Goal: Book appointment/travel/reservation

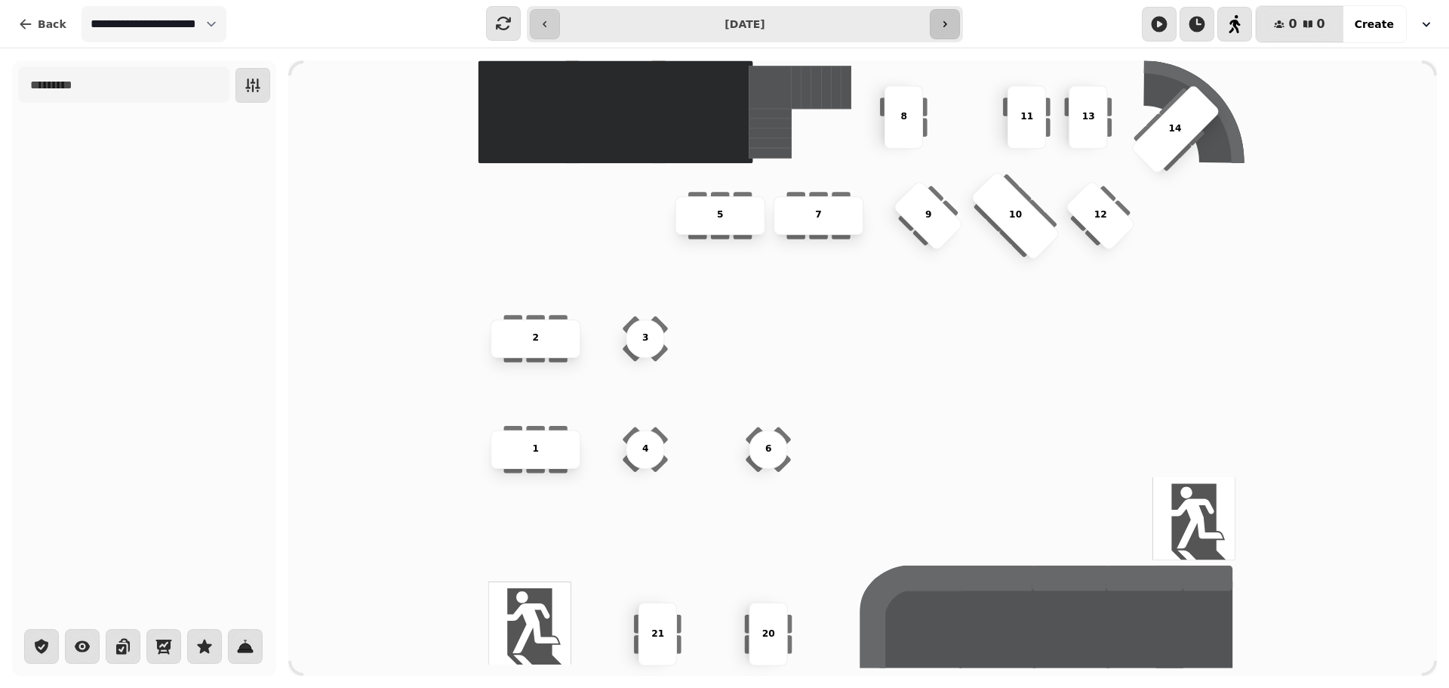
click at [944, 32] on button "button" at bounding box center [945, 24] width 30 height 30
click at [543, 23] on icon "button" at bounding box center [545, 24] width 12 height 12
type input "**********"
